Goal: Task Accomplishment & Management: Complete application form

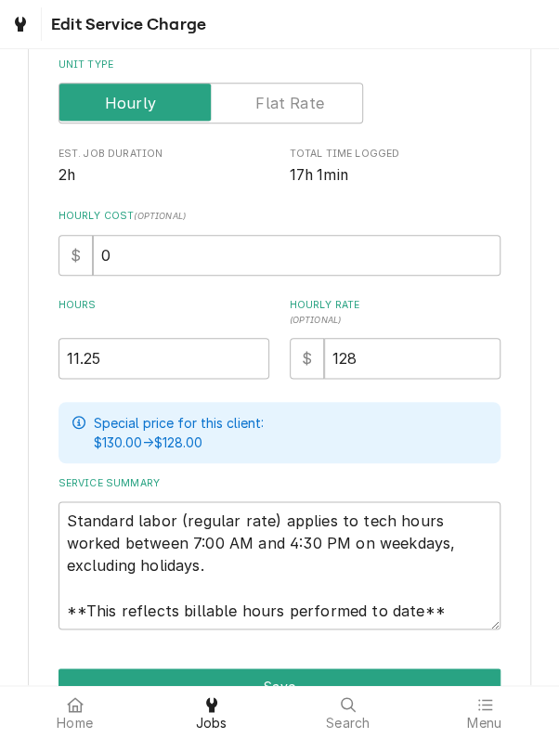
scroll to position [358, 0]
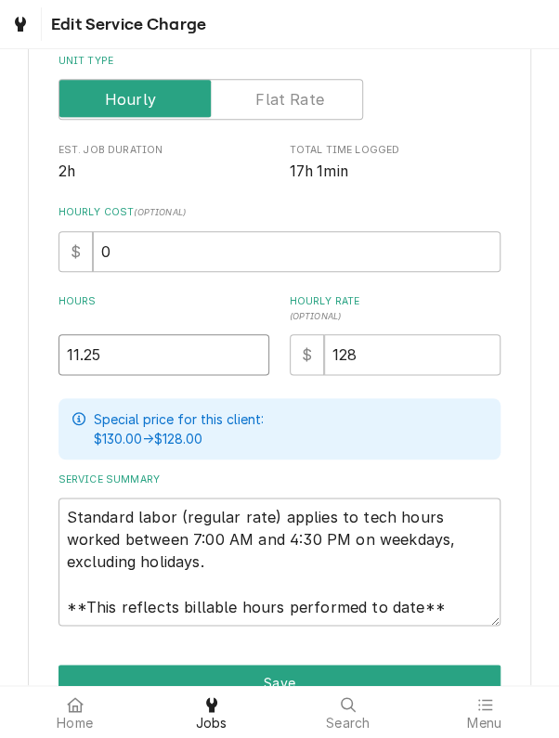
click at [111, 353] on input "11.25" at bounding box center [165, 354] width 212 height 41
type textarea "x"
type input "11.2"
type textarea "x"
type input "11"
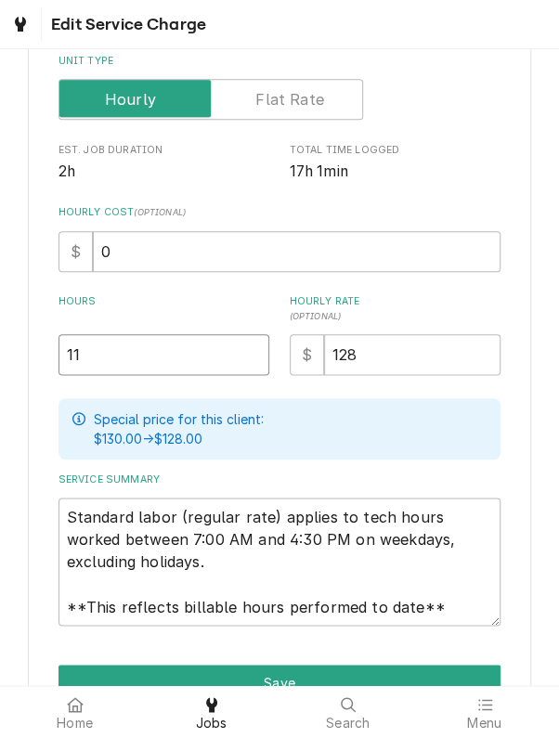
type textarea "x"
type input "1"
type textarea "x"
type input "17"
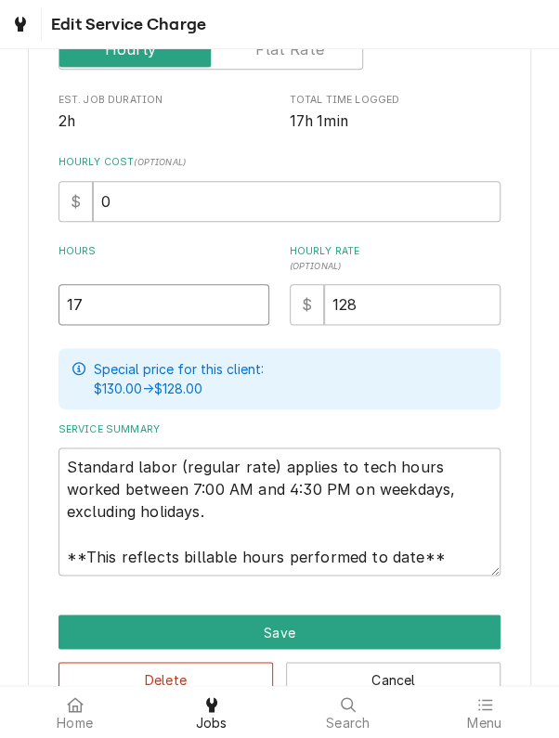
scroll to position [462, 0]
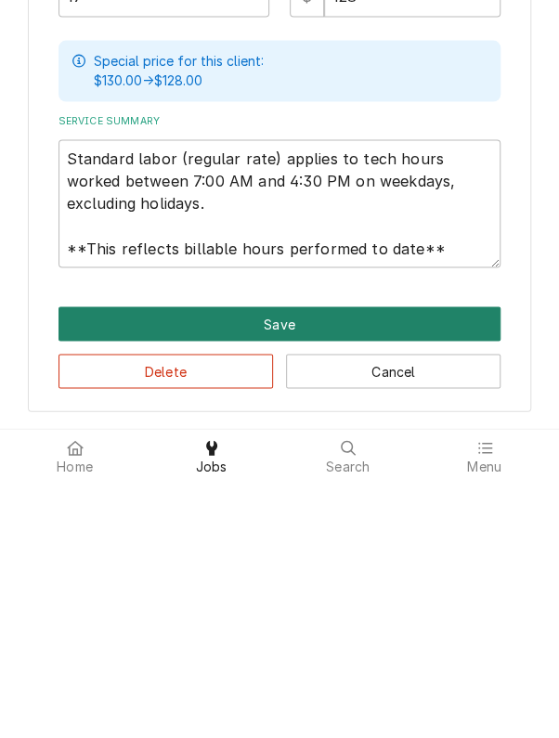
click at [106, 581] on button "Save" at bounding box center [280, 581] width 443 height 34
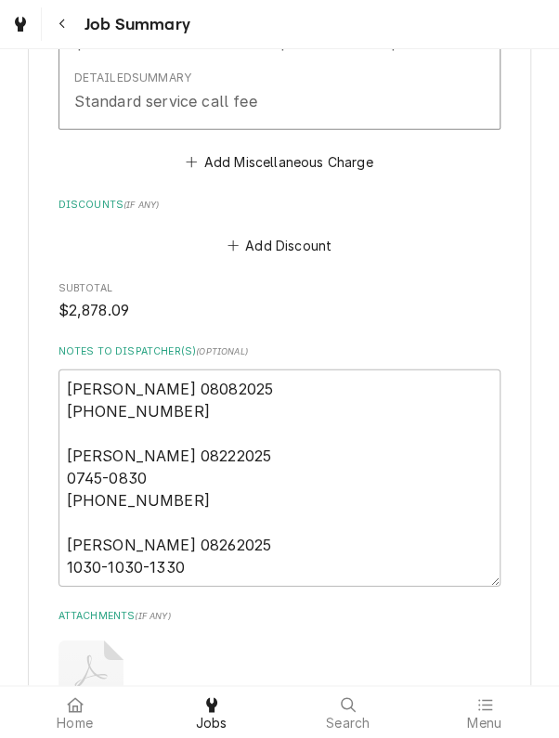
scroll to position [4800, 0]
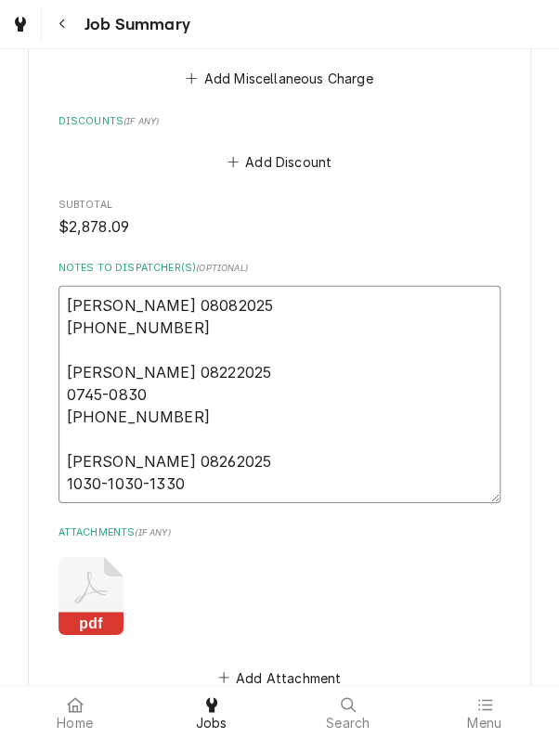
click at [204, 384] on textarea "Kyle 08082025 0800-0800-1000 Kyle 08222025 0745-0830 0830-0915-1400 Kyle 082620…" at bounding box center [280, 394] width 443 height 217
type textarea "x"
type textarea "Kyle 08082025 0800-0800-1000 Kyle 08222025 0745-0830 0830-0915-1400 Kyle 082620…"
type textarea "x"
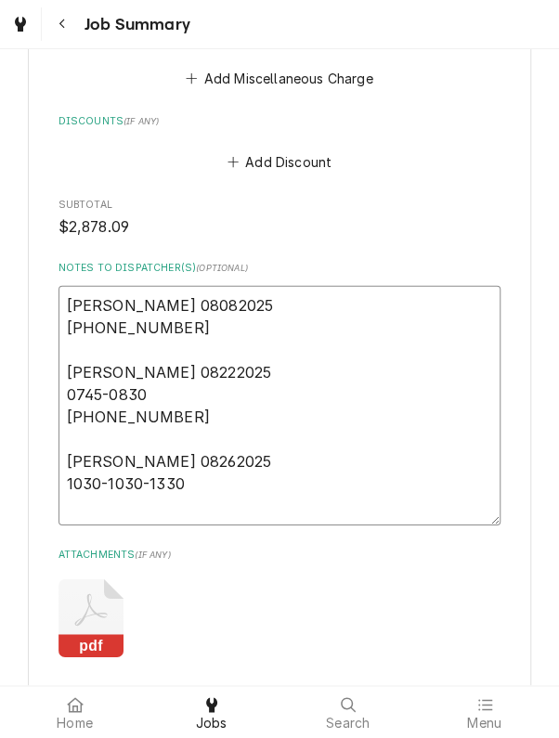
type textarea "Kyle 08082025 0800-0800-1000 Kyle 08222025 0745-0830 0830-0915-1400 Kyle 082620…"
type textarea "x"
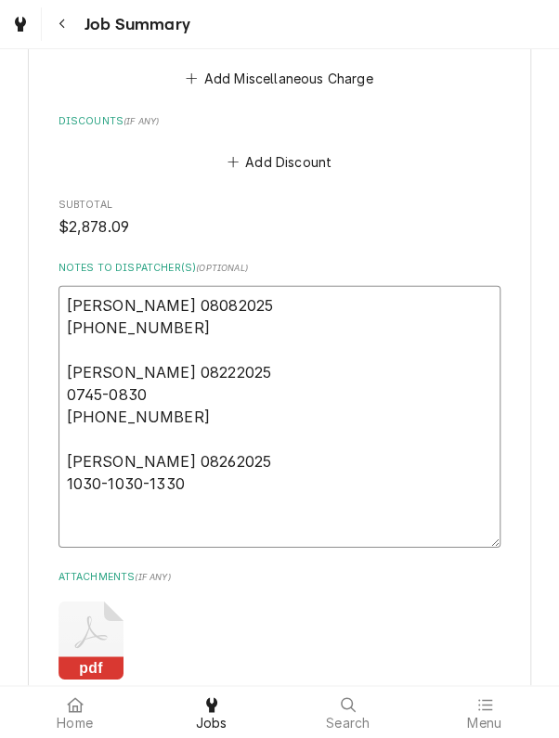
type textarea "Kyle 08082025 0800-0800-1000 Kyle 08222025 0745-0830 0830-0915-1400 Kyle 082620…"
type textarea "x"
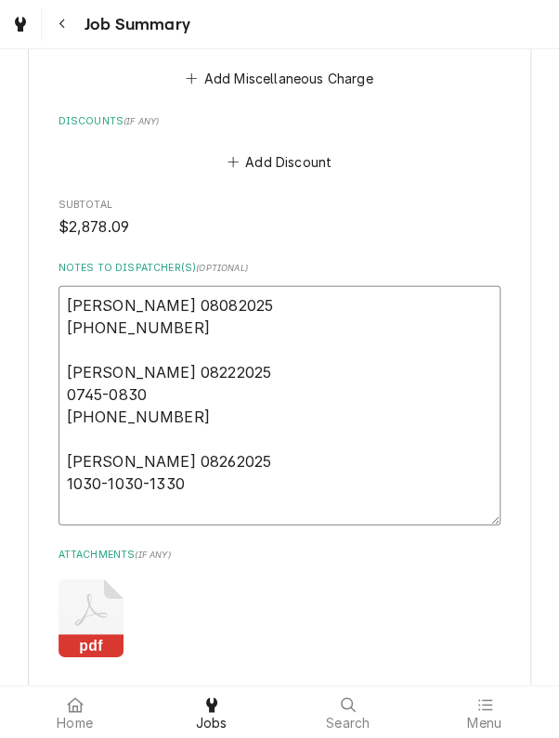
type textarea "Kyle 08082025 0800-0800-1000 Kyle 08222025 0745-0830 0830-0915-1400 Kyle 082620…"
type textarea "x"
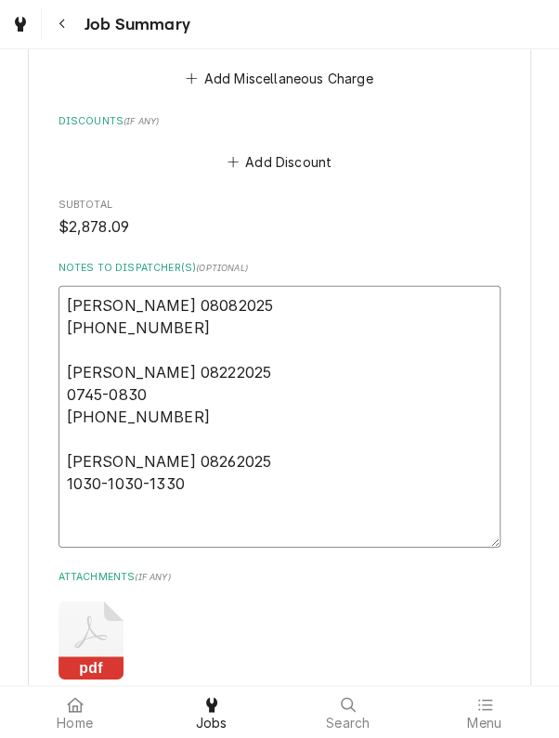
type textarea "Kyle 08082025 0800-0800-1000 Kyle 08222025 0745-0830 0830-0915-1400 Kyle 082620…"
type textarea "x"
type textarea "Kyle 08082025 0800-0800-1000 Kyle 08222025 0745-0830 0830-0915-1400 Kyle 082620…"
type textarea "x"
type textarea "Kyle 08082025 0800-0800-1000 Kyle 08222025 0745-0830 0830-0915-1400 Kyle 082620…"
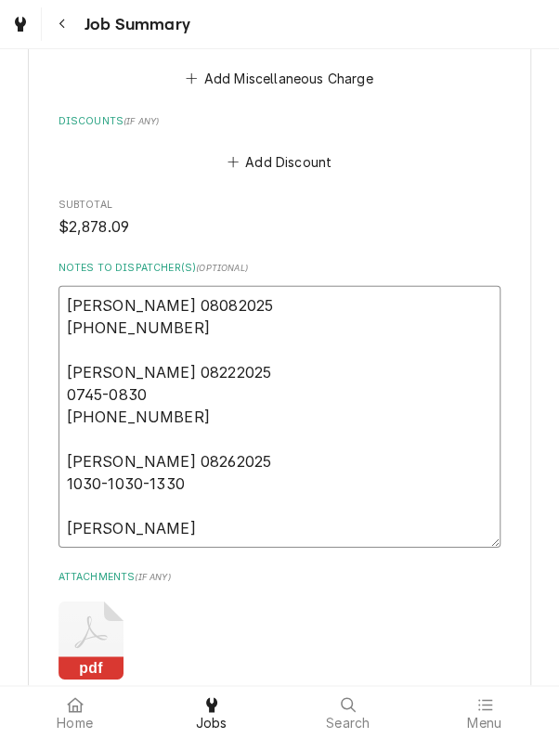
type textarea "x"
type textarea "Kyle 08082025 0800-0800-1000 Kyle 08222025 0745-0830 0830-0915-1400 Kyle 082620…"
type textarea "x"
type textarea "Kyle 08082025 0800-0800-1000 Kyle 08222025 0745-0830 0830-0915-1400 Kyle 082620…"
type textarea "x"
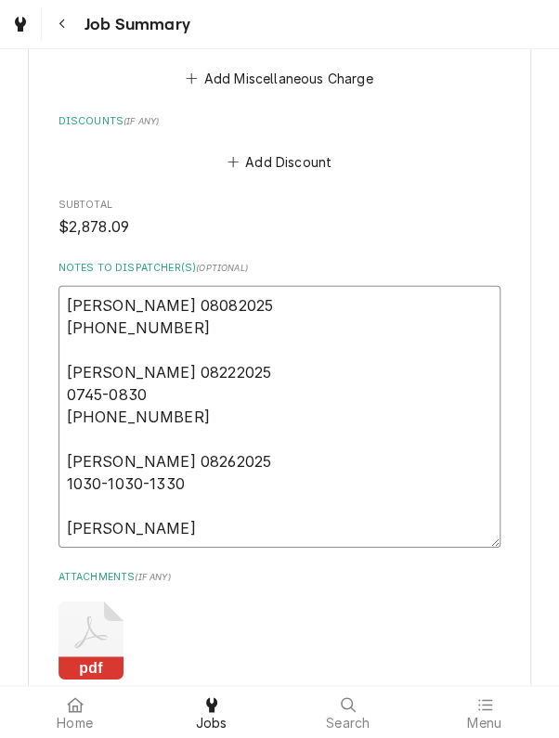
type textarea "Kyle 08082025 0800-0800-1000 Kyle 08222025 0745-0830 0830-0915-1400 Kyle 082620…"
type textarea "x"
type textarea "Kyle 08082025 0800-0800-1000 Kyle 08222025 0745-0830 0830-0915-1400 Kyle 082620…"
type textarea "x"
type textarea "Kyle 08082025 0800-0800-1000 Kyle 08222025 0745-0830 0830-0915-1400 Kyle 082620…"
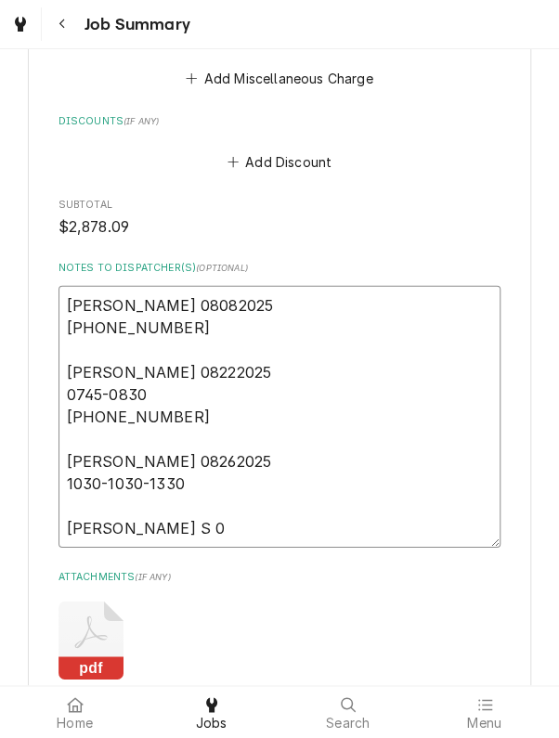
type textarea "x"
type textarea "Kyle 08082025 0800-0800-1000 Kyle 08222025 0745-0830 0830-0915-1400 Kyle 082620…"
type textarea "x"
type textarea "Kyle 08082025 0800-0800-1000 Kyle 08222025 0745-0830 0830-0915-1400 Kyle 082620…"
type textarea "x"
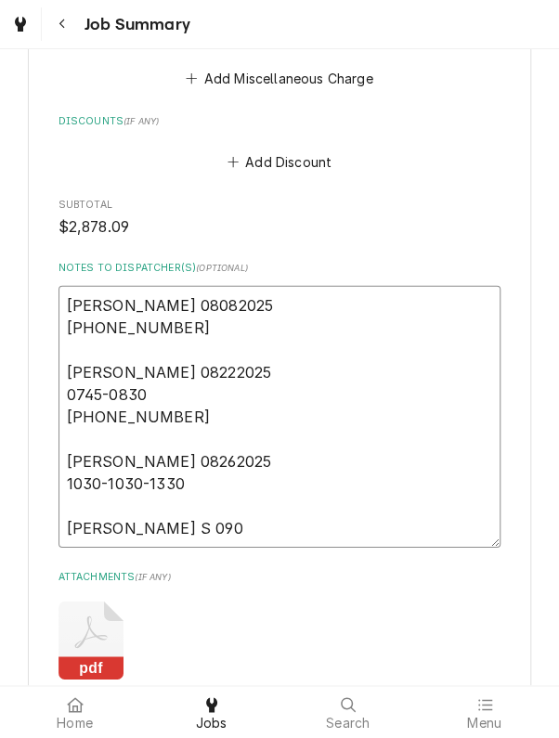
type textarea "Kyle 08082025 0800-0800-1000 Kyle 08222025 0745-0830 0830-0915-1400 Kyle 082620…"
type textarea "x"
type textarea "Kyle 08082025 0800-0800-1000 Kyle 08222025 0745-0830 0830-0915-1400 Kyle 082620…"
type textarea "x"
type textarea "Kyle 08082025 0800-0800-1000 Kyle 08222025 0745-0830 0830-0915-1400 Kyle 082620…"
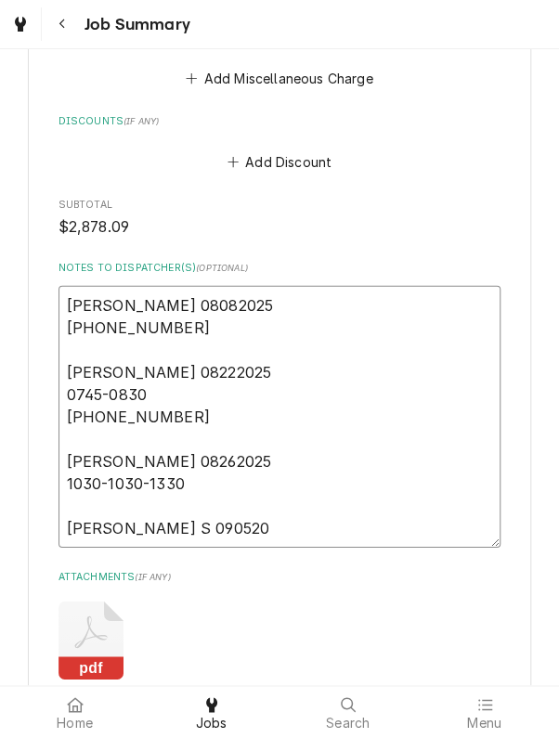
type textarea "x"
type textarea "Kyle 08082025 0800-0800-1000 Kyle 08222025 0745-0830 0830-0915-1400 Kyle 082620…"
type textarea "x"
type textarea "Kyle 08082025 0800-0800-1000 Kyle 08222025 0745-0830 0830-0915-1400 Kyle 082620…"
type textarea "x"
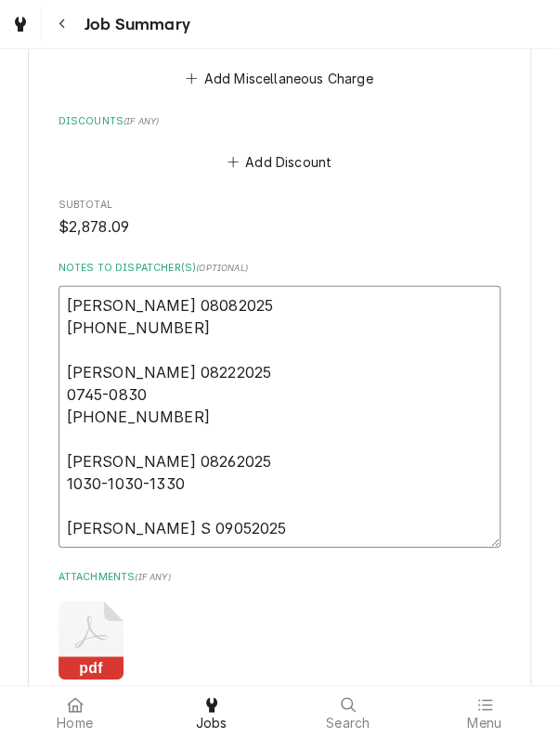
type textarea "Kyle 08082025 0800-0800-1000 Kyle 08222025 0745-0830 0830-0915-1400 Kyle 082620…"
type textarea "x"
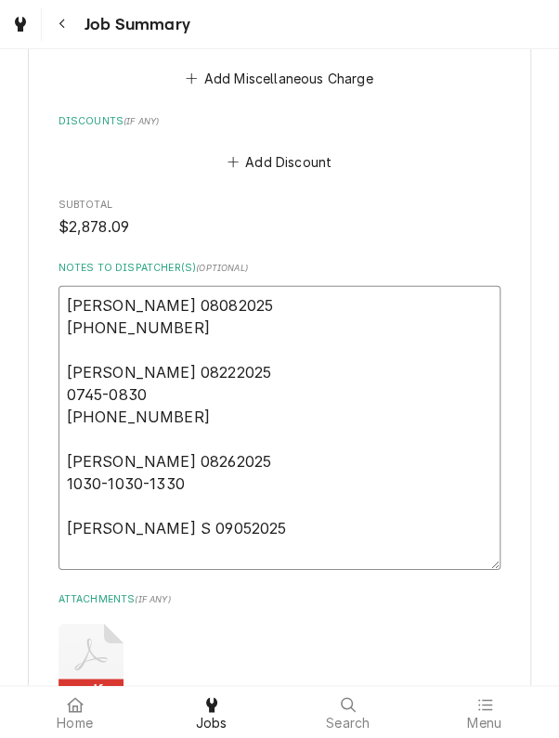
type textarea "Kyle 08082025 0800-0800-1000 Kyle 08222025 0745-0830 0830-0915-1400 Kyle 082620…"
type textarea "x"
type textarea "Kyle 08082025 0800-0800-1000 Kyle 08222025 0745-0830 0830-0915-1400 Kyle 082620…"
type textarea "x"
type textarea "Kyle 08082025 0800-0800-1000 Kyle 08222025 0745-0830 0830-0915-1400 Kyle 082620…"
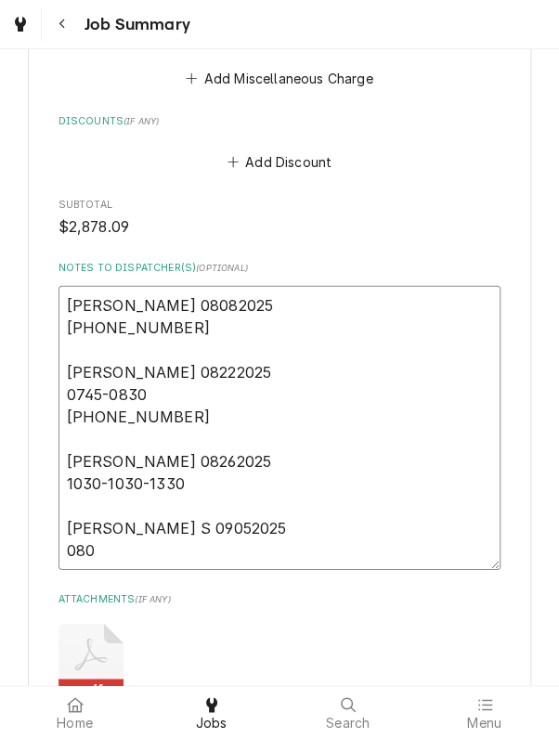
type textarea "x"
type textarea "Kyle 08082025 0800-0800-1000 Kyle 08222025 0745-0830 0830-0915-1400 Kyle 082620…"
type textarea "x"
type textarea "Kyle 08082025 0800-0800-1000 Kyle 08222025 0745-0830 0830-0915-1400 Kyle 082620…"
type textarea "x"
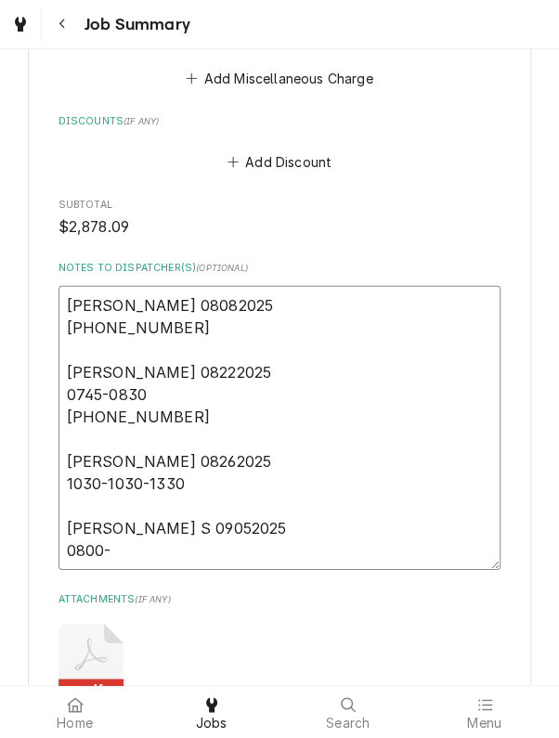
type textarea "Kyle 08082025 0800-0800-1000 Kyle 08222025 0745-0830 0830-0915-1400 Kyle 082620…"
type textarea "x"
type textarea "Kyle 08082025 0800-0800-1000 Kyle 08222025 0745-0830 0830-0915-1400 Kyle 082620…"
type textarea "x"
type textarea "Kyle 08082025 0800-0800-1000 Kyle 08222025 0745-0830 0830-0915-1400 Kyle 082620…"
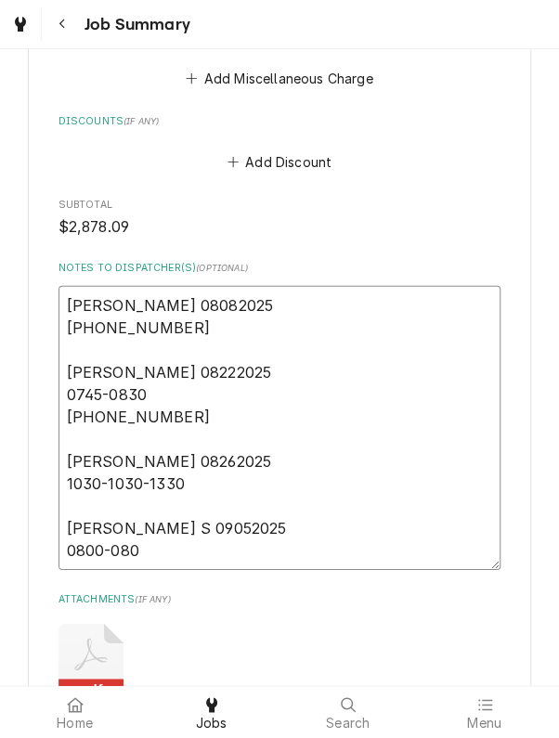
type textarea "x"
type textarea "Kyle 08082025 0800-0800-1000 Kyle 08222025 0745-0830 0830-0915-1400 Kyle 082620…"
type textarea "x"
type textarea "Kyle 08082025 0800-0800-1000 Kyle 08222025 0745-0830 0830-0915-1400 Kyle 082620…"
type textarea "x"
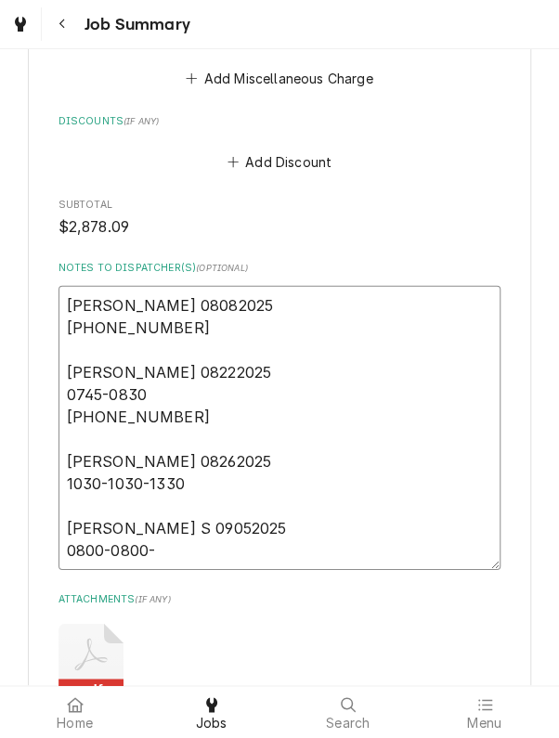
type textarea "Kyle 08082025 0800-0800-1000 Kyle 08222025 0745-0830 0830-0915-1400 Kyle 082620…"
type textarea "x"
type textarea "Kyle 08082025 0800-0800-1000 Kyle 08222025 0745-0830 0830-0915-1400 Kyle 082620…"
type textarea "x"
type textarea "Kyle 08082025 0800-0800-1000 Kyle 08222025 0745-0830 0830-0915-1400 Kyle 082620…"
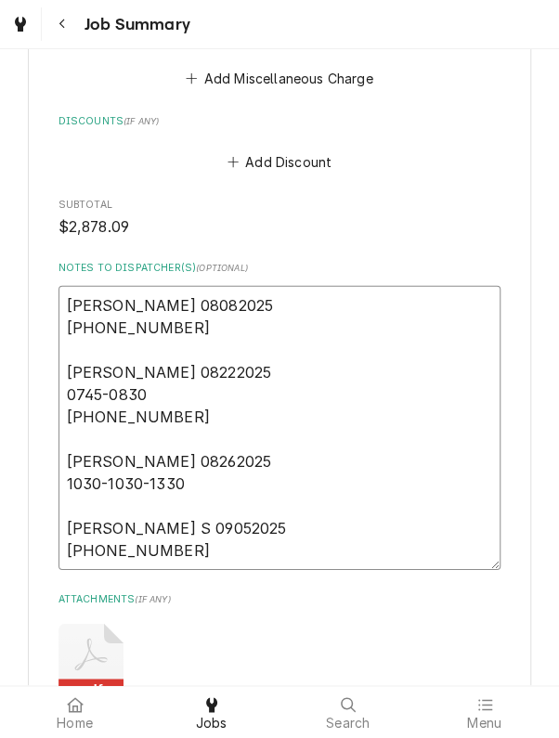
type textarea "x"
type textarea "Kyle 08082025 0800-0800-1000 Kyle 08222025 0745-0830 0830-0915-1400 Kyle 082620…"
type textarea "x"
type textarea "Kyle 08082025 0800-0800-1000 Kyle 08222025 0745-0830 0830-0915-1400 Kyle 082620…"
type textarea "x"
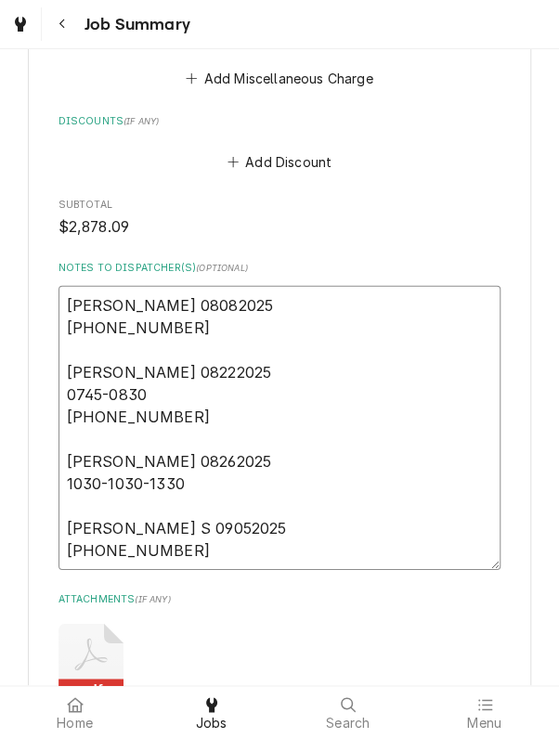
type textarea "Kyle 08082025 0800-0800-1000 Kyle 08222025 0745-0830 0830-0915-1400 Kyle 082620…"
type textarea "x"
type textarea "Kyle 08082025 0800-0800-1000 Kyle 08222025 0745-0830 0830-0915-1400 Kyle 082620…"
type textarea "x"
type textarea "Kyle 08082025 0800-0800-1000 Kyle 08222025 0745-0830 0830-0915-1400 Kyle 082620…"
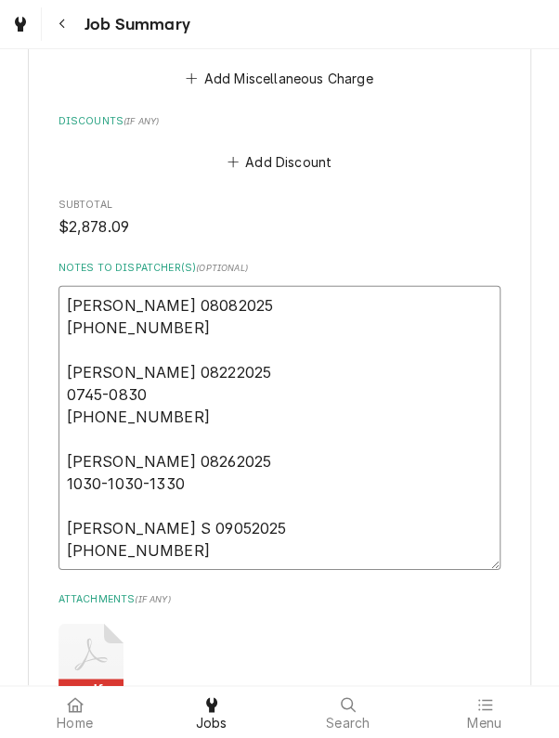
type textarea "x"
type textarea "Kyle 08082025 0800-0800-1000 Kyle 08222025 0745-0830 0830-0915-1400 Kyle 082620…"
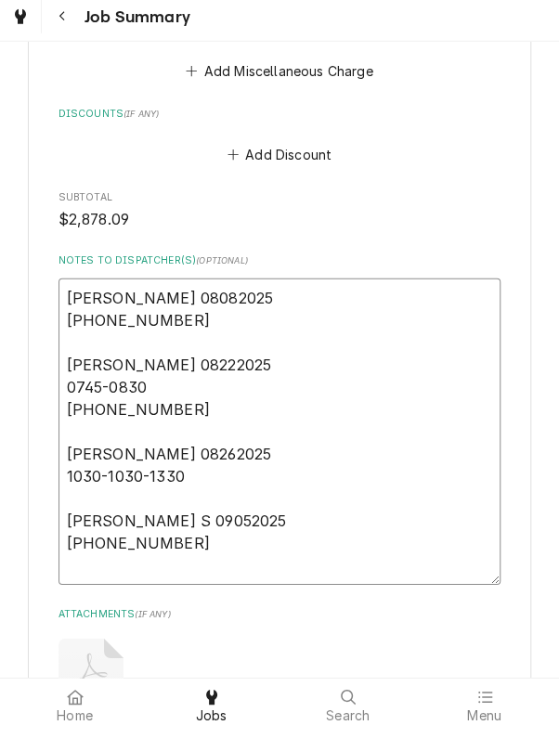
click at [489, 339] on textarea "Kyle 08082025 0800-0800-1000 Kyle 08222025 0745-0830 0830-0915-1400 Kyle 082620…" at bounding box center [280, 439] width 443 height 306
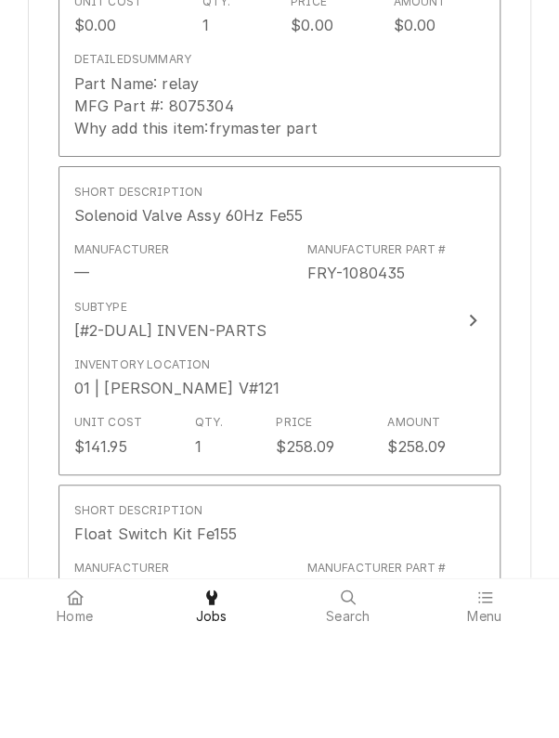
scroll to position [3534, 0]
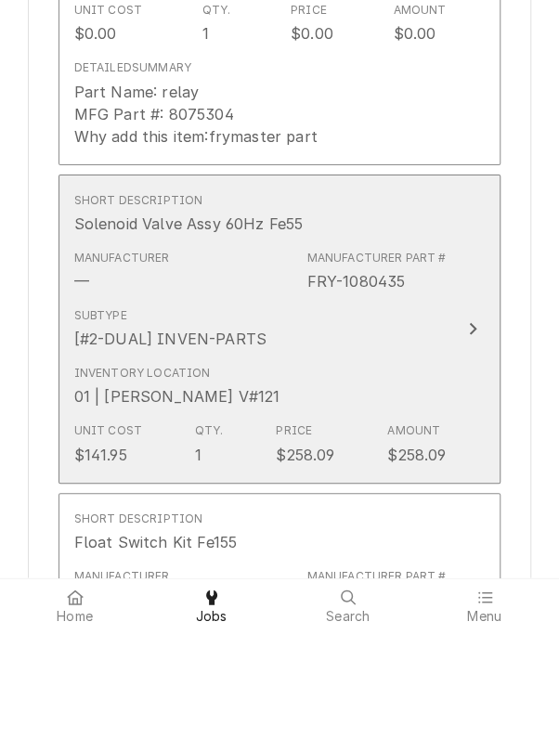
click at [285, 465] on div "Inventory Location 01 | KYLE SMITH V#121" at bounding box center [260, 494] width 372 height 58
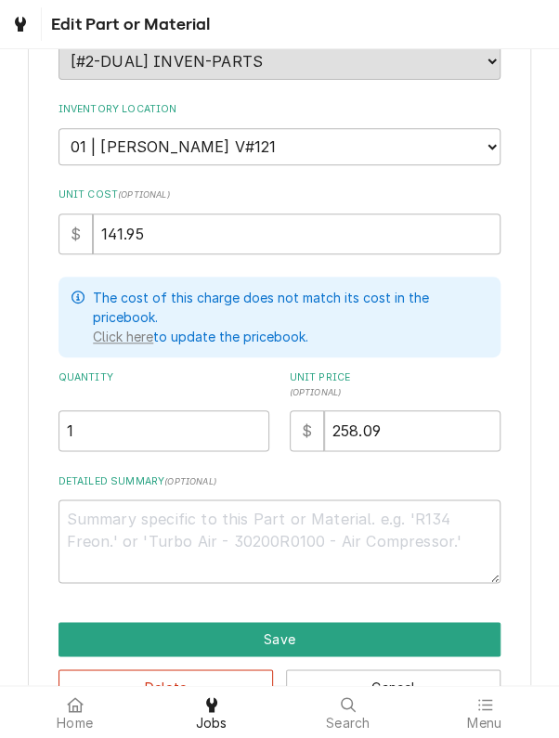
scroll to position [287, 0]
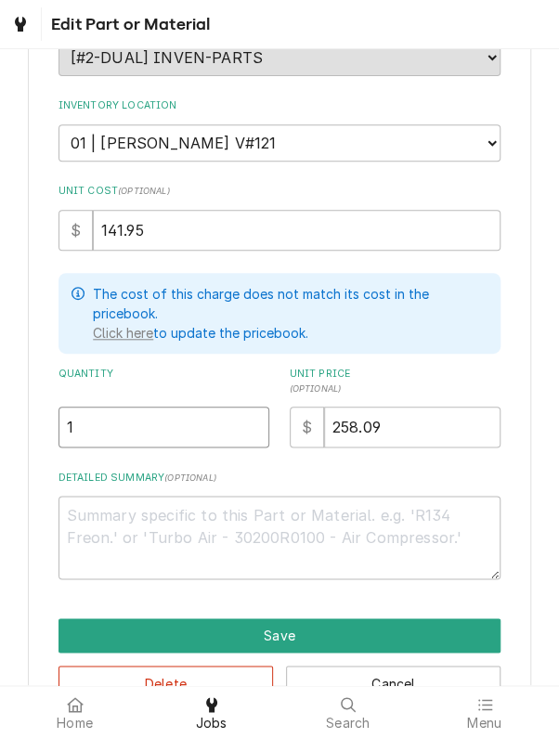
click at [86, 430] on input "1" at bounding box center [165, 427] width 212 height 41
type textarea "x"
type input "2"
type textarea "x"
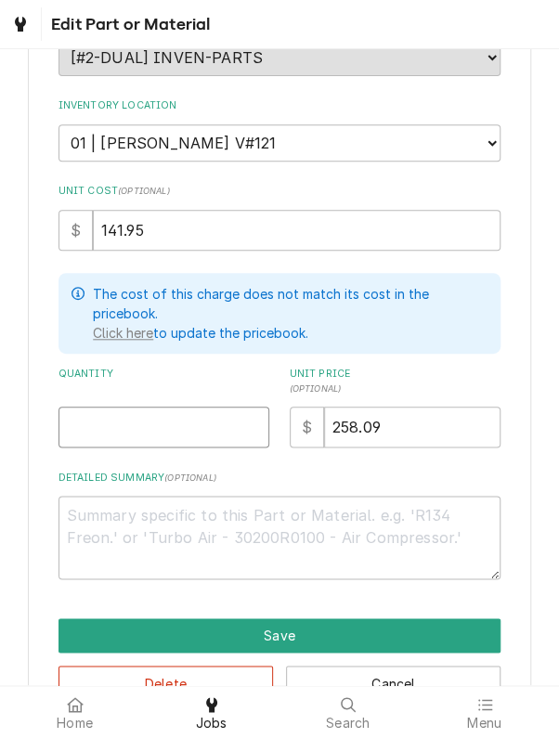
type textarea "x"
type input "1"
click at [16, 320] on div "Use the fields below to edit this part or material: Short Description Solenoid …" at bounding box center [279, 261] width 559 height 958
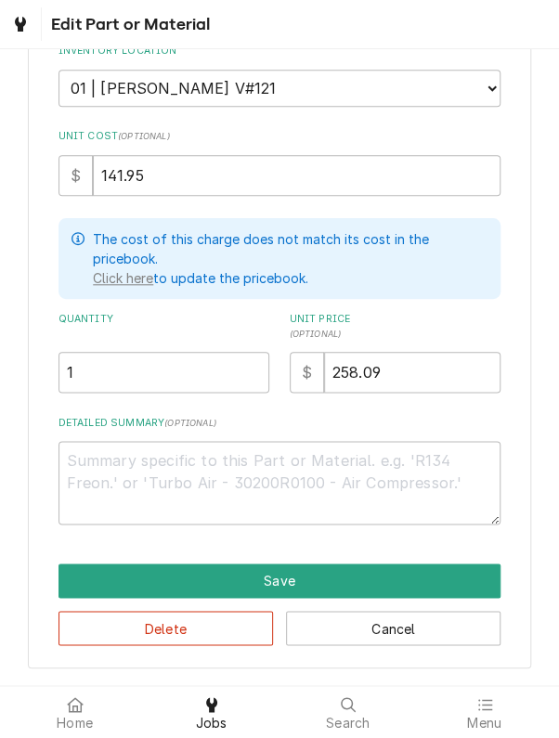
scroll to position [344, 0]
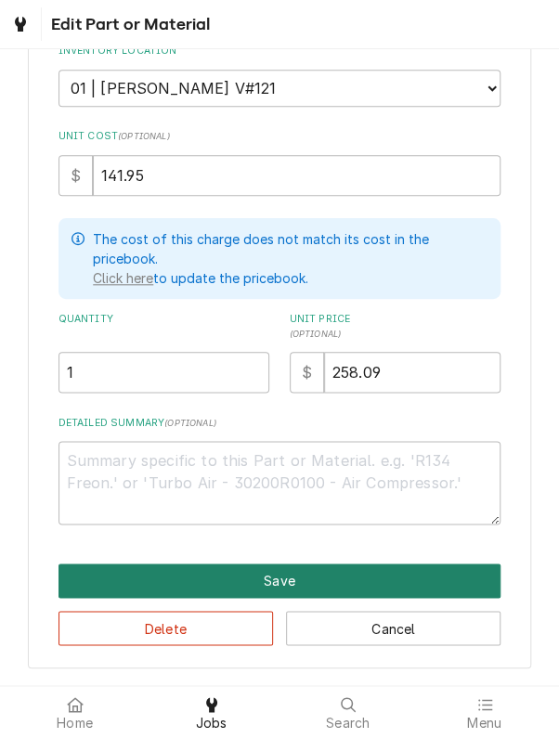
click at [126, 592] on button "Save" at bounding box center [280, 581] width 443 height 34
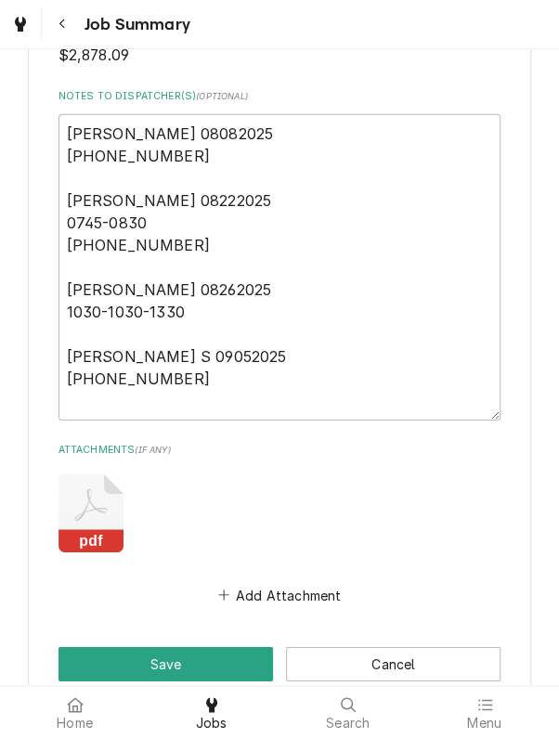
scroll to position [5005, 0]
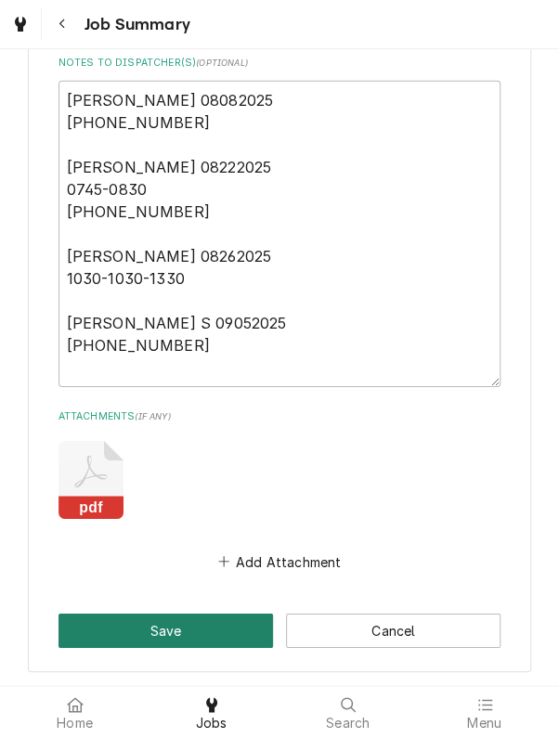
click at [128, 614] on button "Save" at bounding box center [166, 631] width 215 height 34
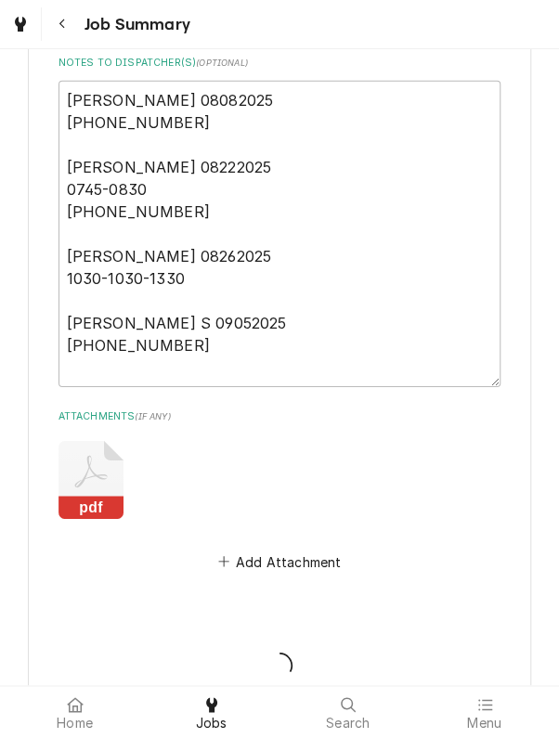
type textarea "x"
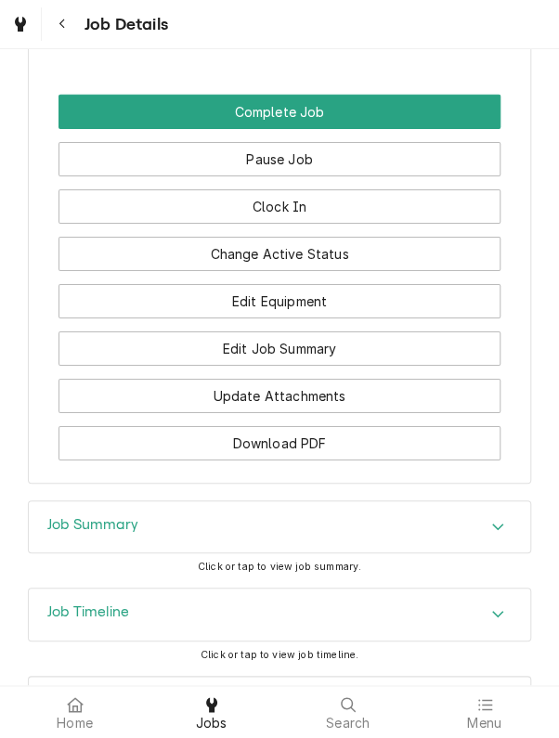
scroll to position [3261, 0]
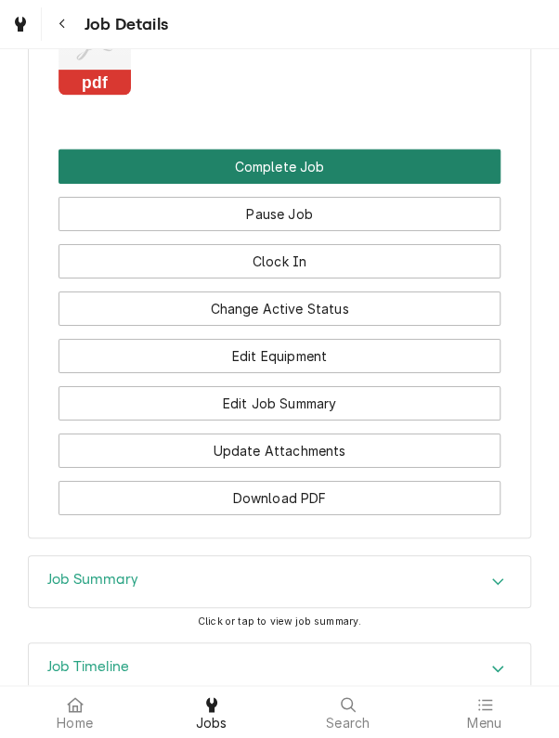
click at [139, 180] on button "Complete Job" at bounding box center [280, 167] width 443 height 34
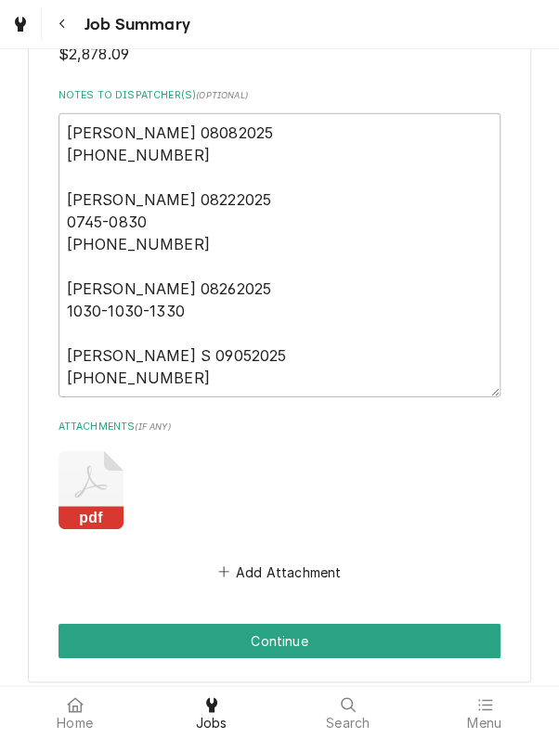
scroll to position [4983, 0]
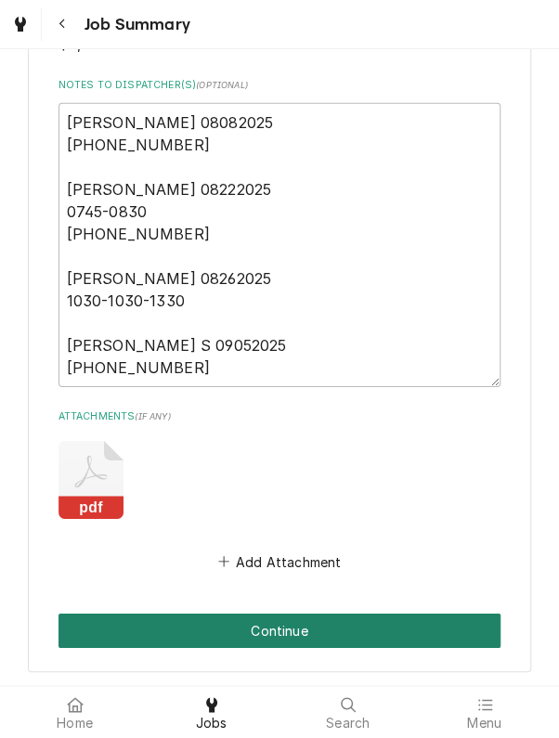
click at [134, 614] on button "Continue" at bounding box center [280, 631] width 443 height 34
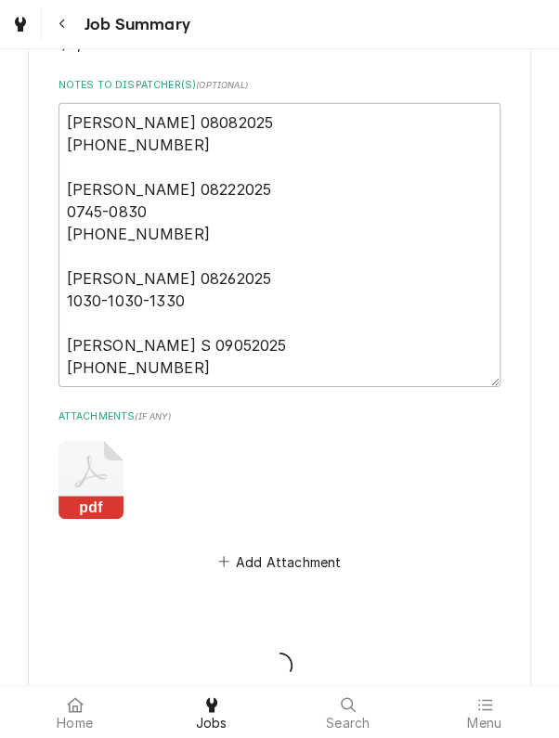
type textarea "x"
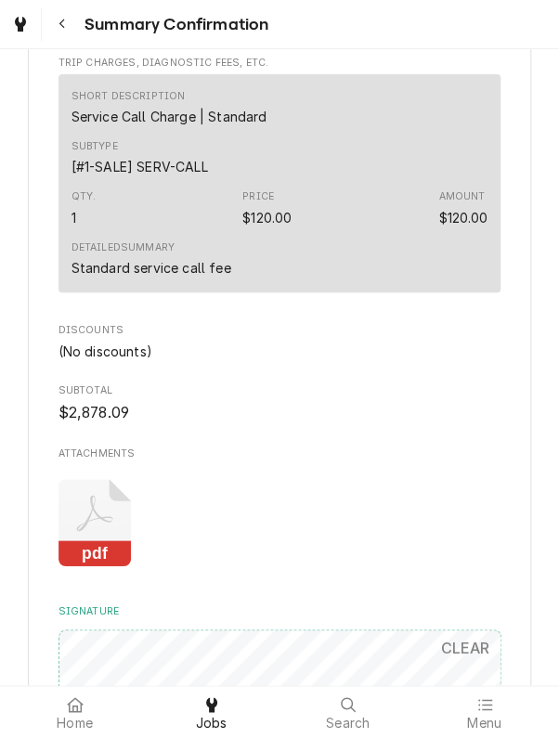
click at [106, 529] on icon "Attachments" at bounding box center [95, 523] width 73 height 88
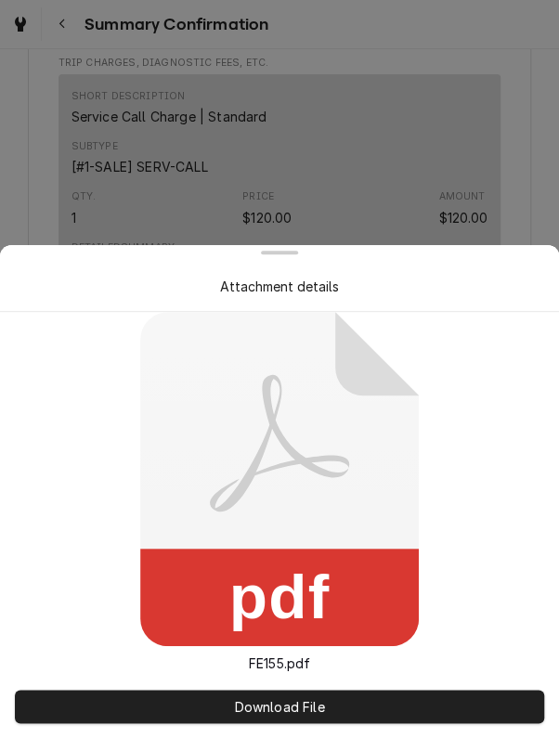
scroll to position [3725, 0]
click at [32, 150] on div at bounding box center [279, 369] width 559 height 738
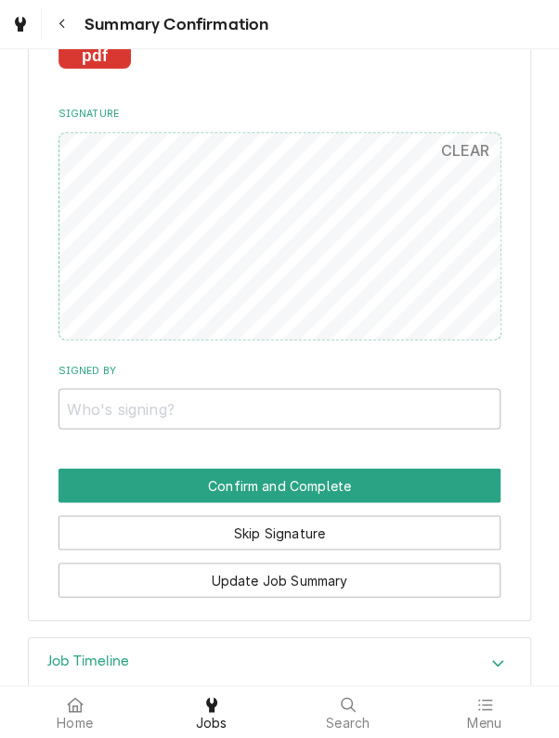
scroll to position [4254, 0]
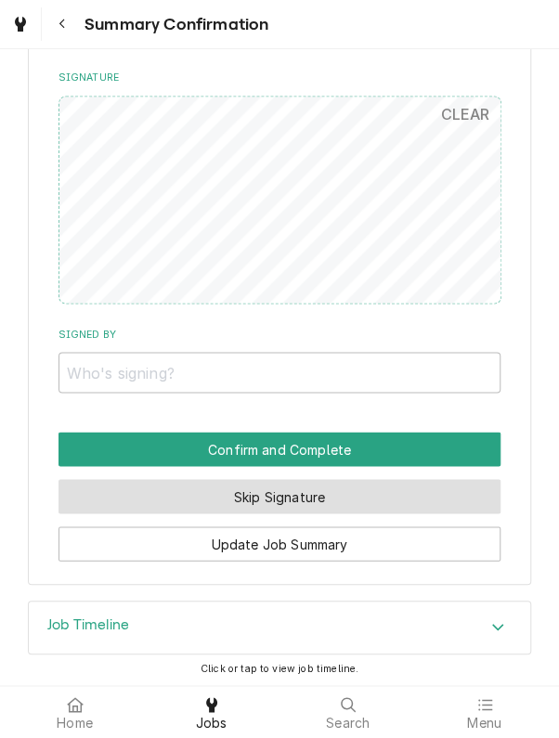
click at [137, 494] on button "Skip Signature" at bounding box center [280, 496] width 443 height 34
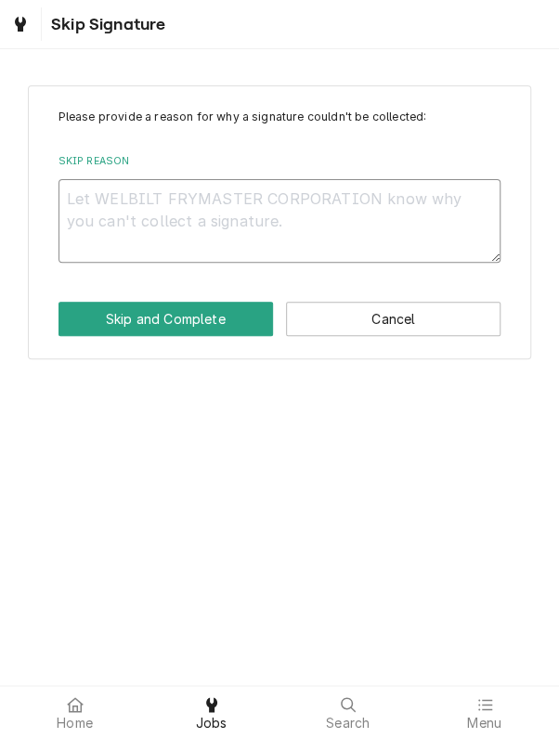
click at [90, 203] on textarea "Skip Reason" at bounding box center [280, 221] width 443 height 84
type textarea "x"
type textarea "L"
type textarea "x"
type textarea "Lu"
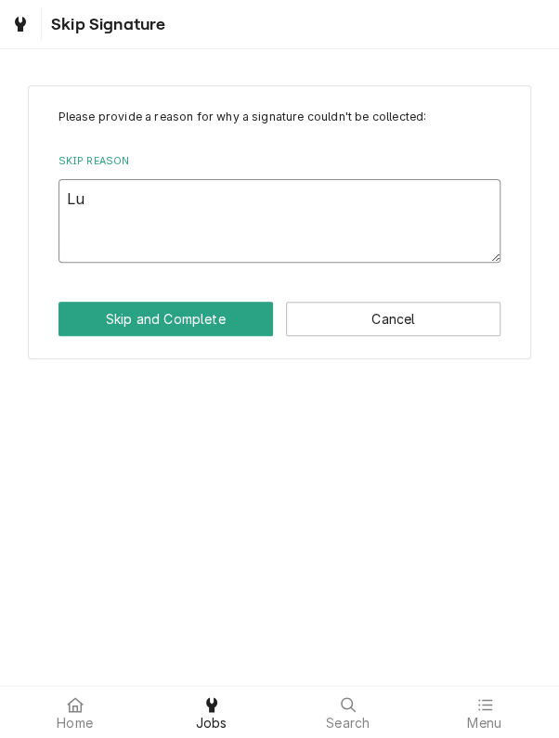
type textarea "x"
type textarea "Lun"
type textarea "x"
type textarea "Lunc"
type textarea "x"
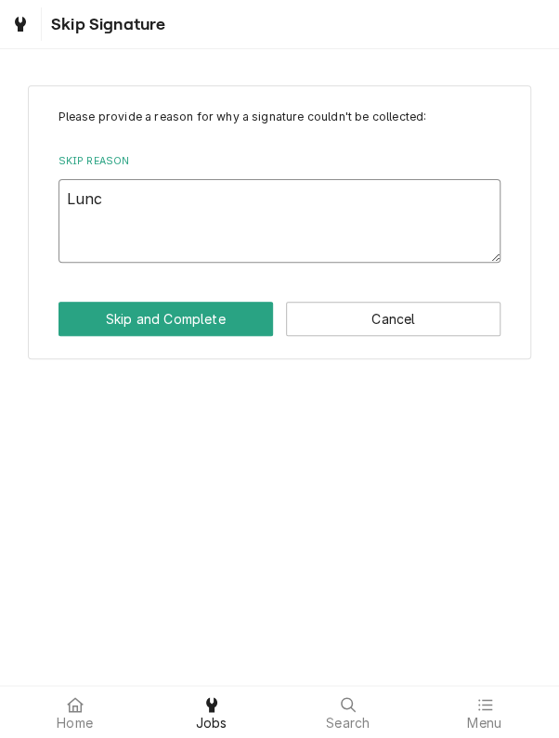
type textarea "Lunch"
type textarea "x"
type textarea "Lunch"
type textarea "x"
type textarea "Lunch r"
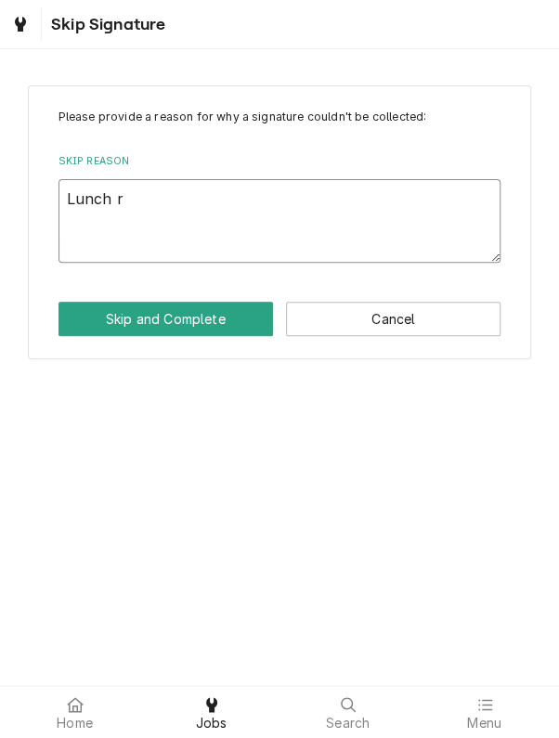
type textarea "x"
type textarea "Lunch ru"
type textarea "x"
type textarea "Lunch rus"
type textarea "x"
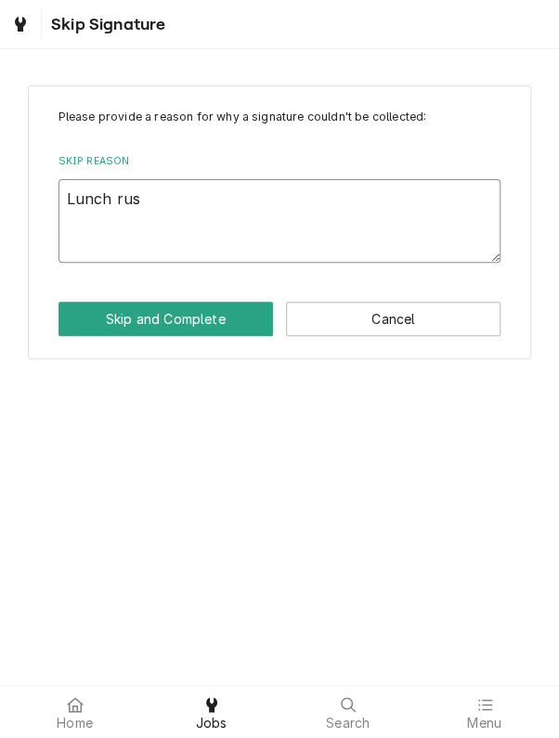
type textarea "Lunch rush"
type textarea "x"
type textarea "Lunch rush"
type textarea "x"
type textarea "Lunch rush m"
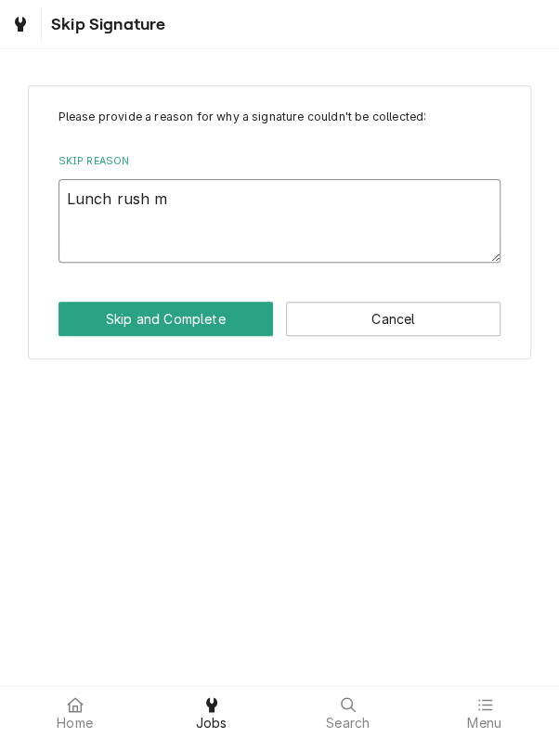
type textarea "x"
type textarea "Lunch rush mg"
type textarea "x"
type textarea "Lunch rush mge"
type textarea "x"
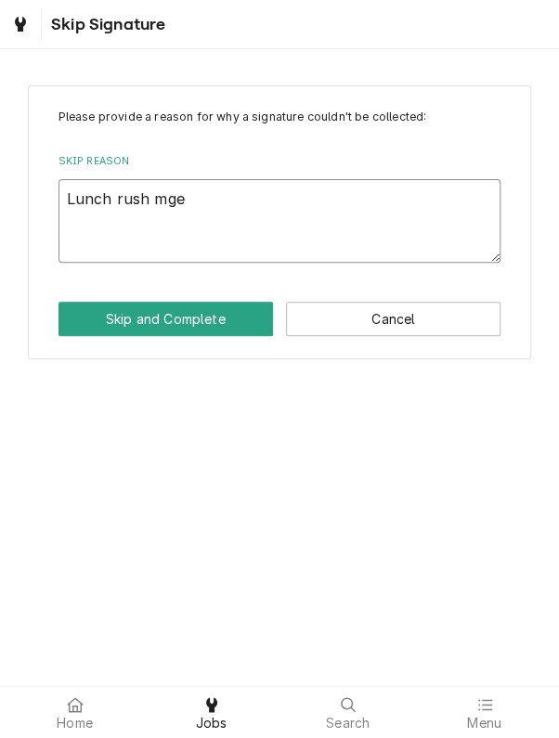
type textarea "Lunch rush mg"
type textarea "x"
type textarea "Lunch rush mgr"
type textarea "x"
type textarea "Lunch rush mgr"
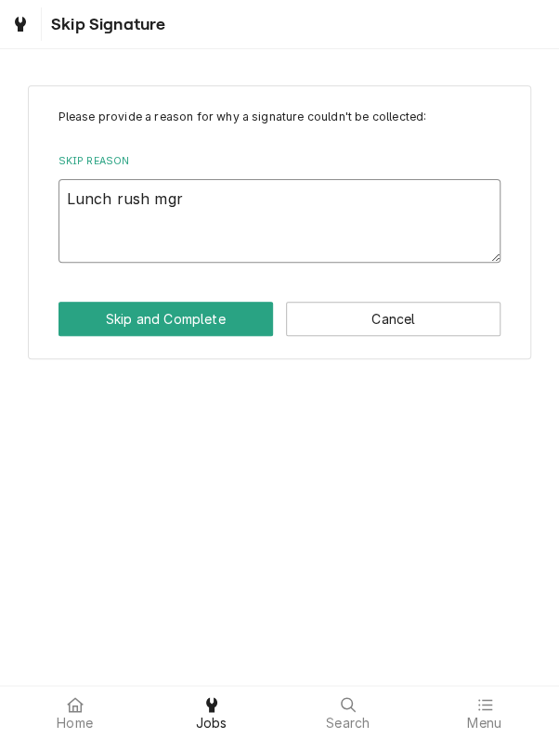
type textarea "x"
type textarea "Lunch rush mgr b"
type textarea "x"
type textarea "Lunch rush mgr bu"
type textarea "x"
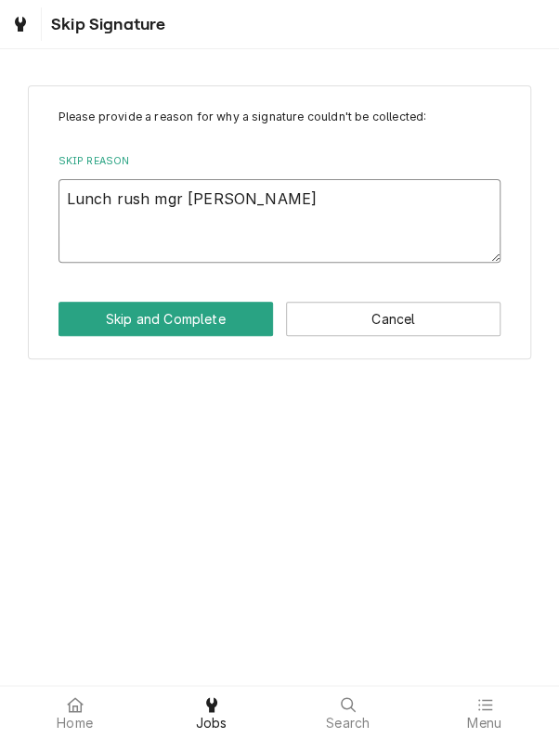
type textarea "Lunch rush mgr bus"
type textarea "x"
type textarea "Lunch rush mgr busy"
type textarea "x"
type textarea "Lunch rush mgr busy"
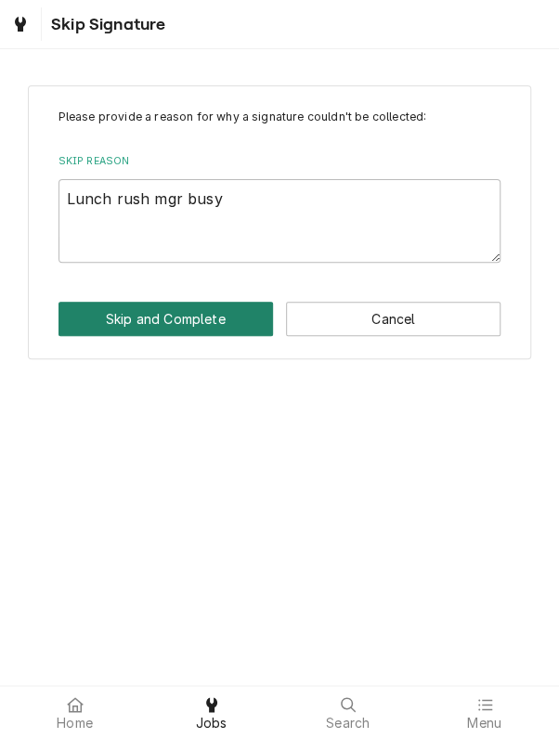
click at [126, 325] on button "Skip and Complete" at bounding box center [166, 319] width 215 height 34
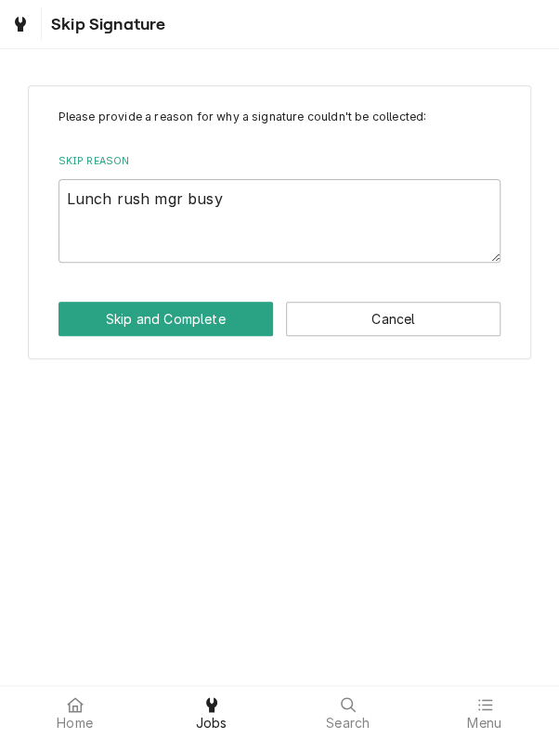
type textarea "x"
